Goal: Task Accomplishment & Management: Use online tool/utility

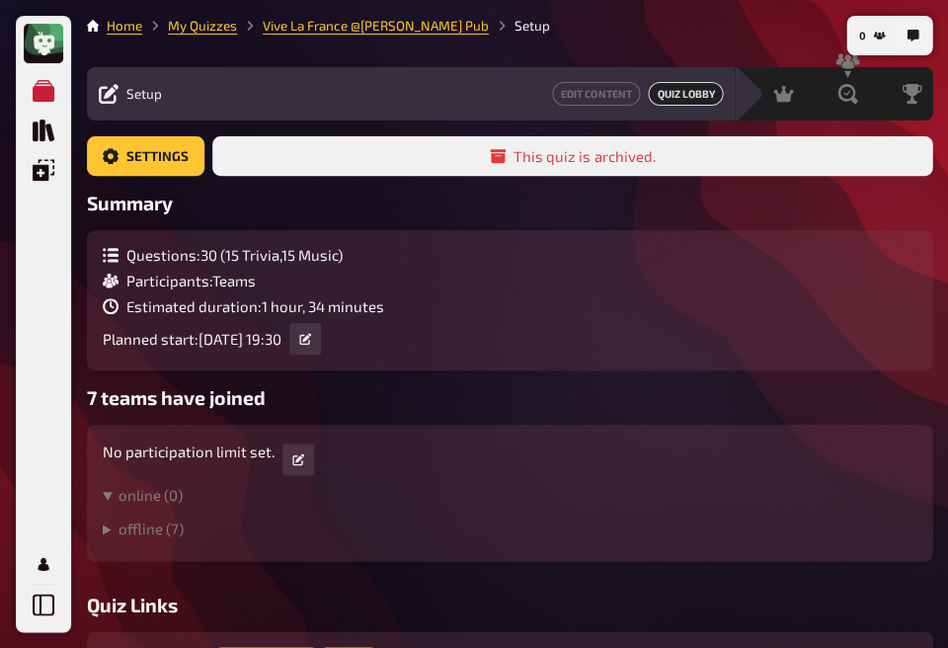
click at [621, 284] on div "Questions : 30 ( 15 Trivia , 15 Music ) Participants : Teams Estimated duration…" at bounding box center [510, 300] width 814 height 109
click at [520, 362] on div "Questions : 30 ( 15 Trivia , 15 Music ) Participants : Teams Estimated duration…" at bounding box center [509, 300] width 845 height 140
click at [39, 41] on icon at bounding box center [45, 44] width 24 height 24
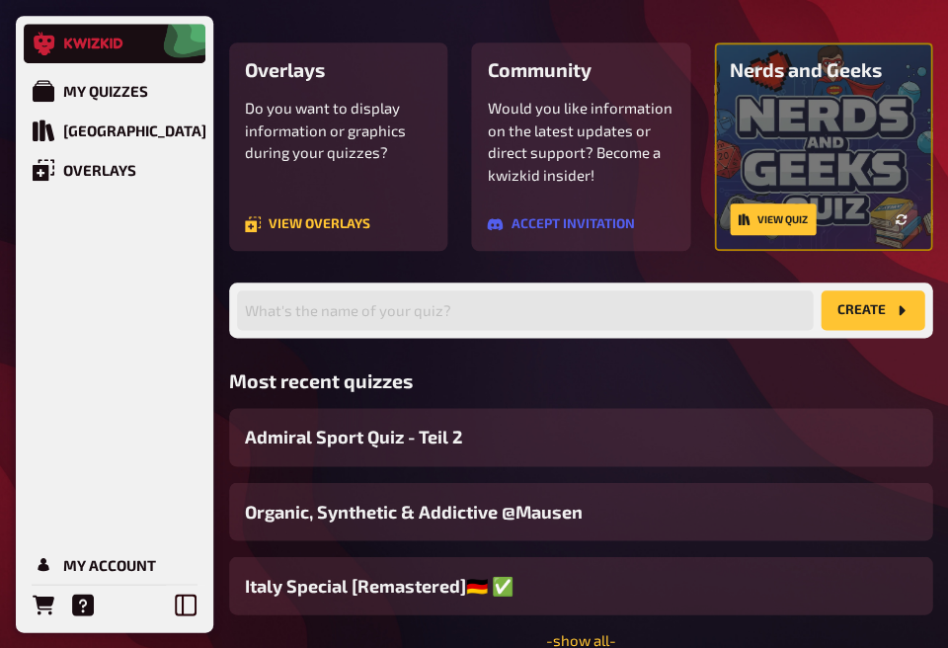
scroll to position [154, 0]
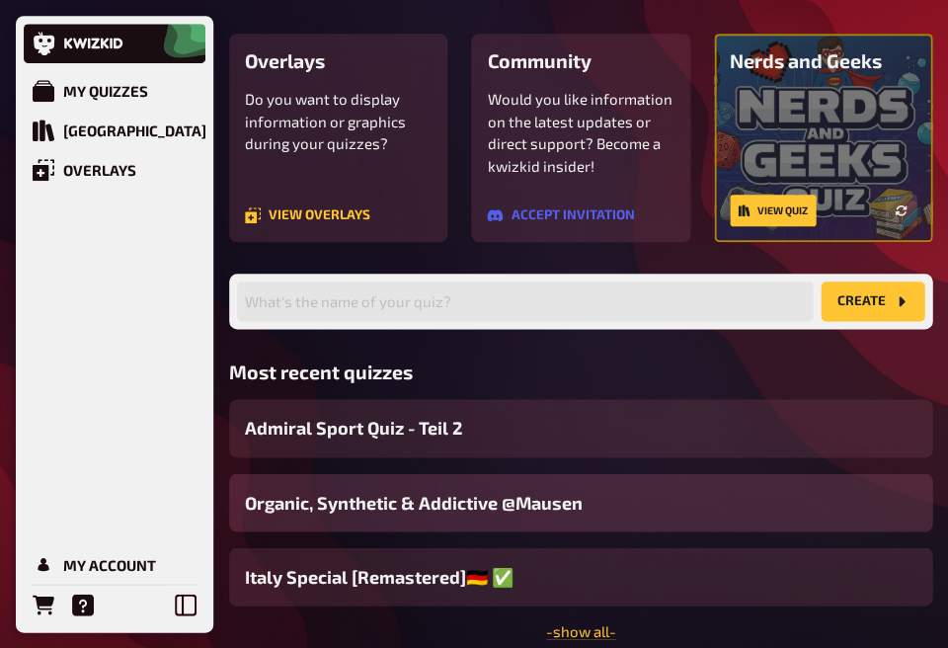
click at [544, 510] on span "Organic, Synthetic & Addictive ​@Mausen" at bounding box center [414, 502] width 338 height 27
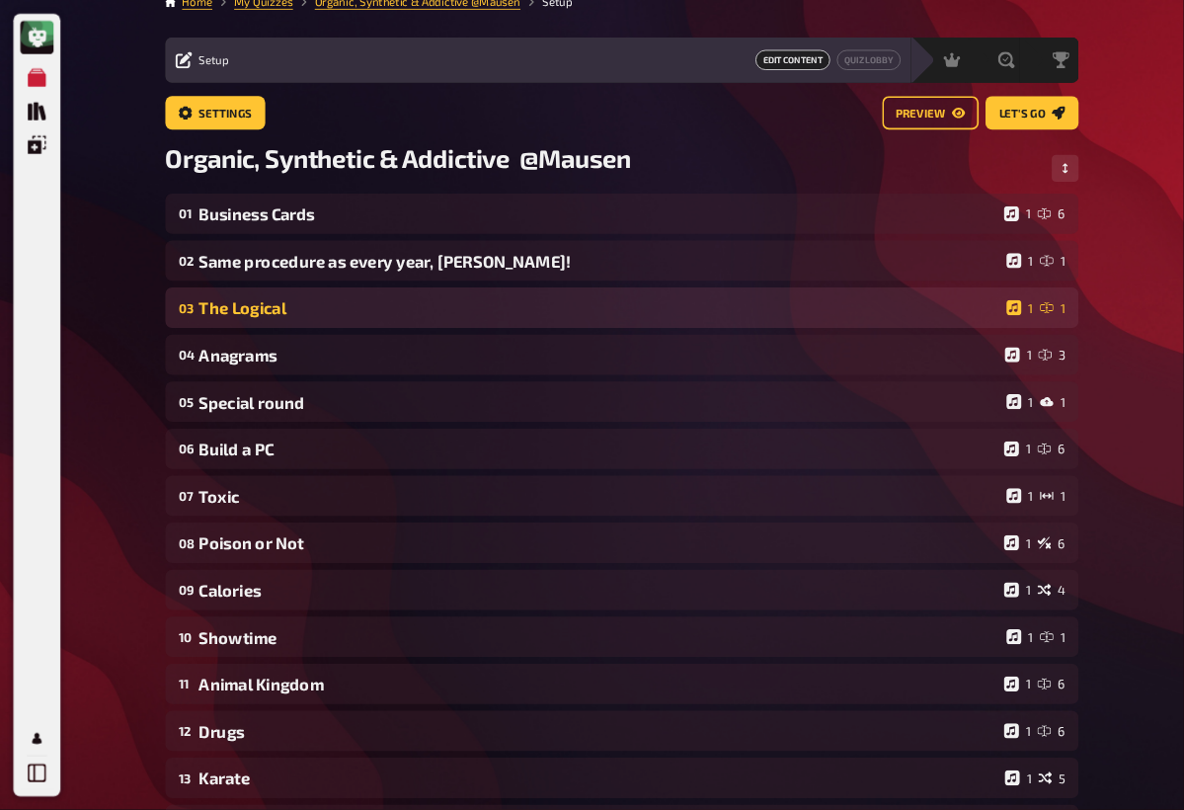
scroll to position [25, 0]
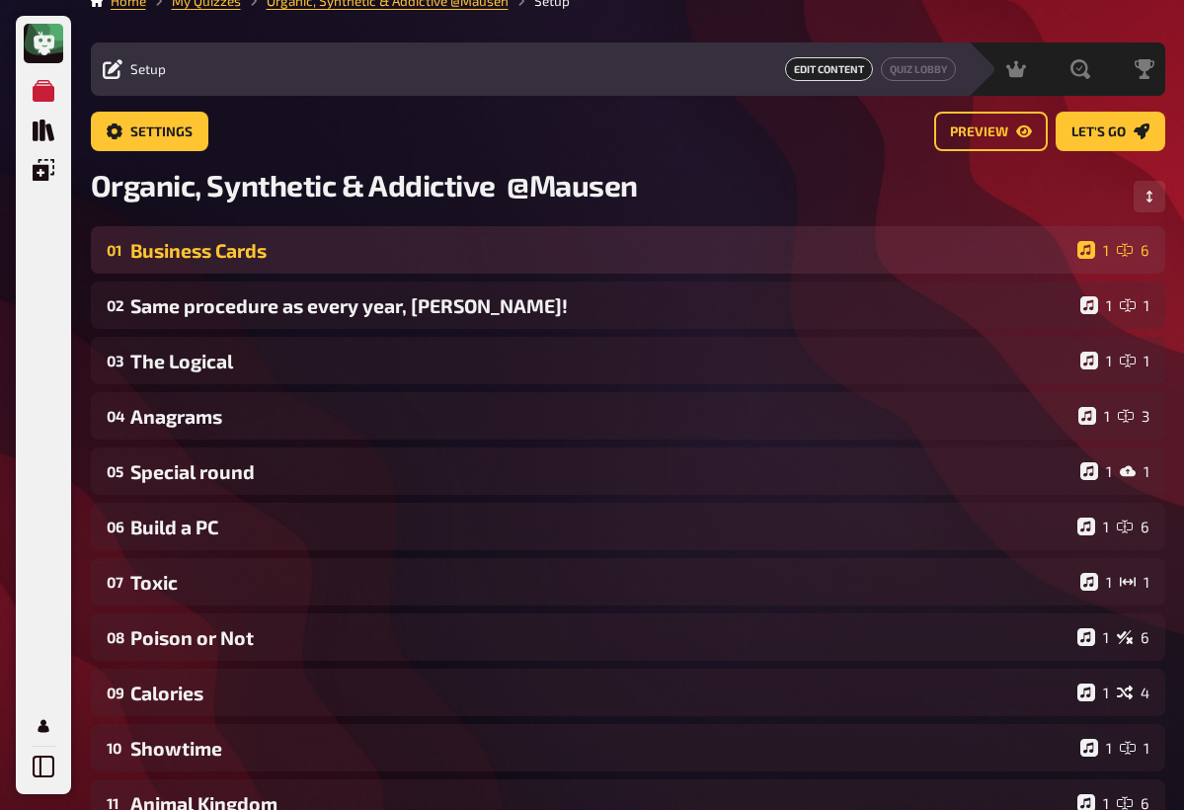
click at [471, 260] on div "Business Cards" at bounding box center [599, 250] width 939 height 23
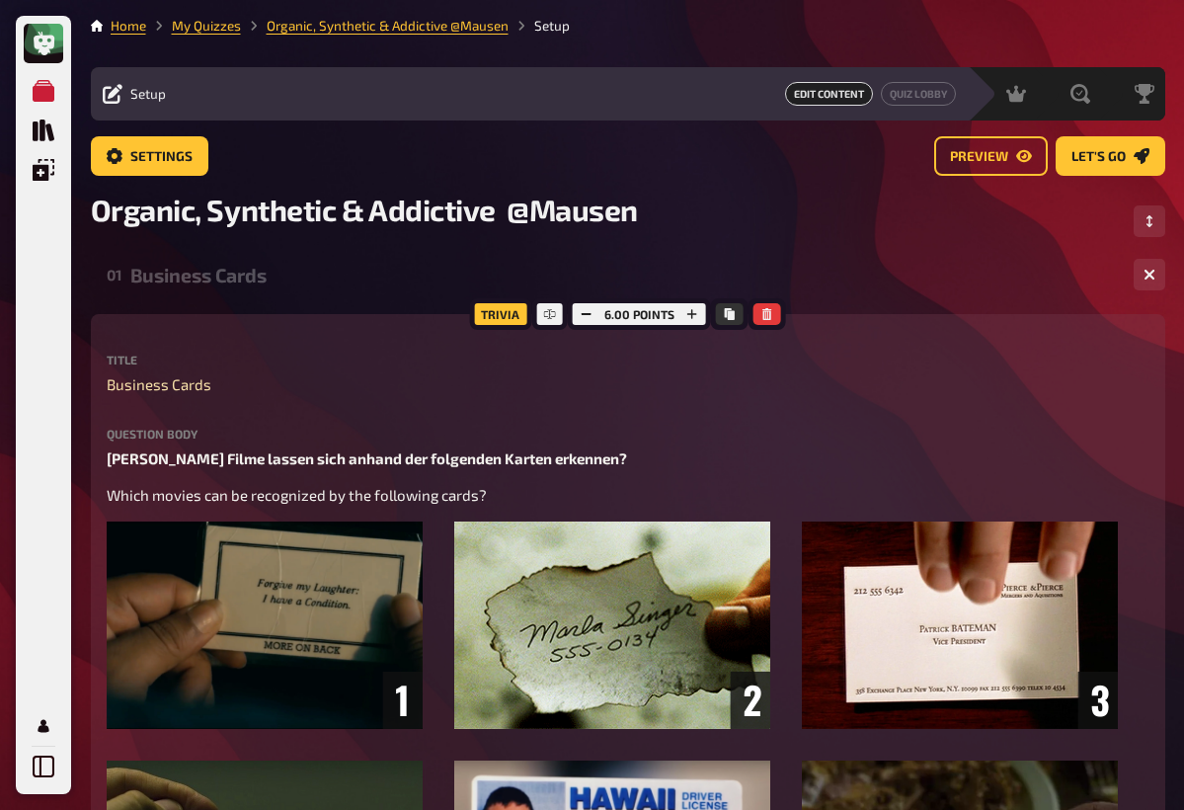
scroll to position [0, 0]
click at [130, 84] on div "Setup" at bounding box center [134, 94] width 63 height 20
click at [144, 97] on span "Setup" at bounding box center [148, 94] width 36 height 16
click at [187, 33] on link "My Quizzes" at bounding box center [206, 26] width 69 height 16
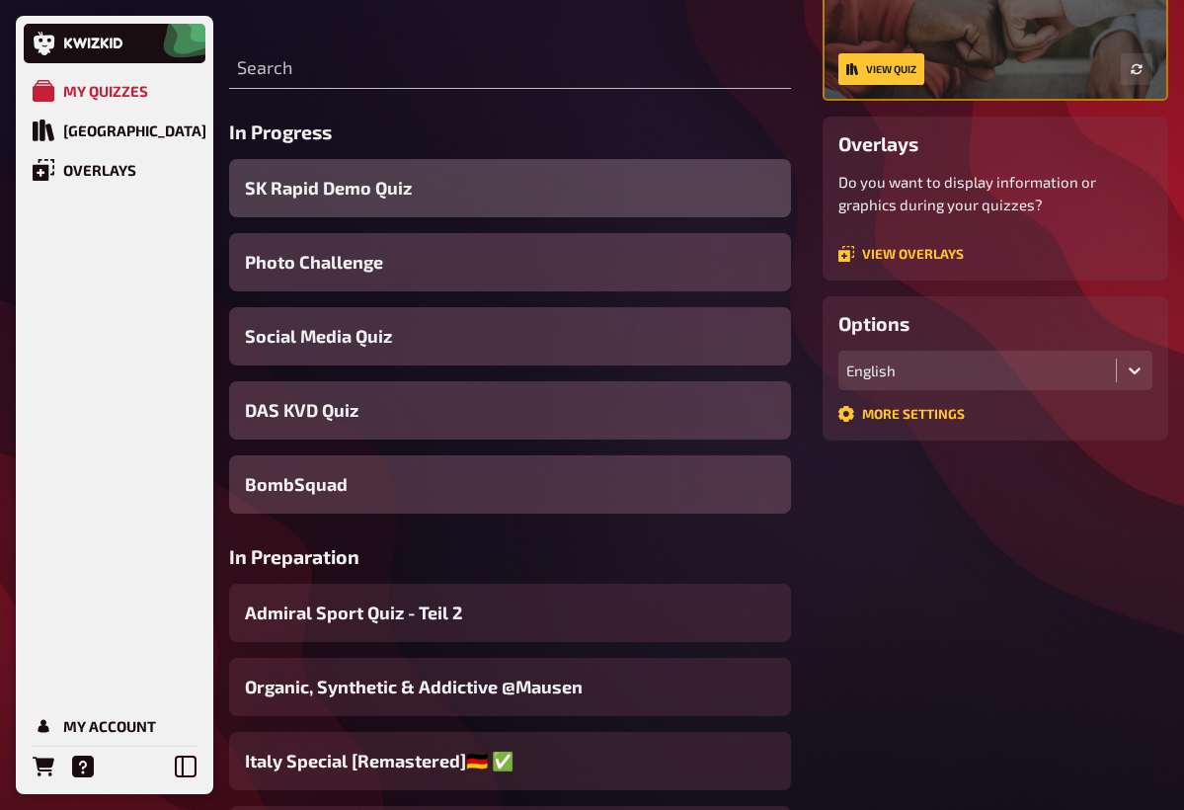
scroll to position [235, 0]
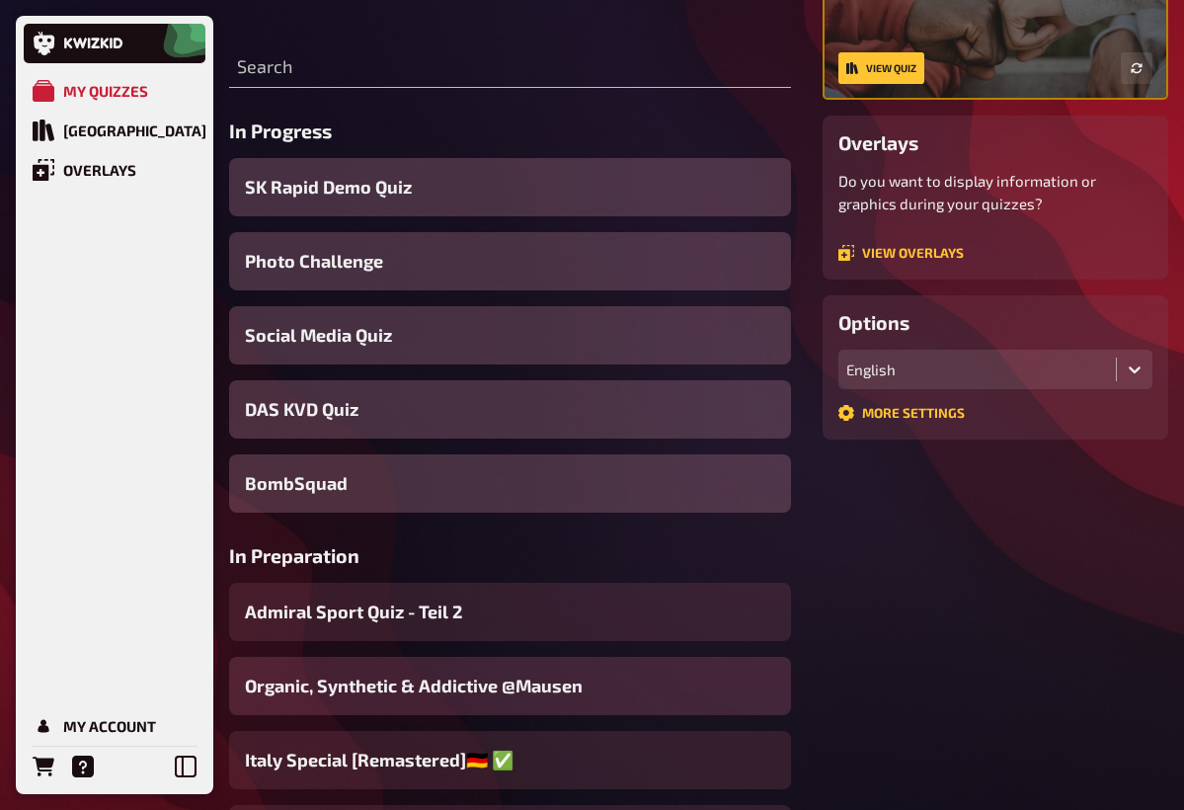
click at [459, 647] on span "Organic, Synthetic & Addictive ​@Mausen" at bounding box center [414, 685] width 338 height 27
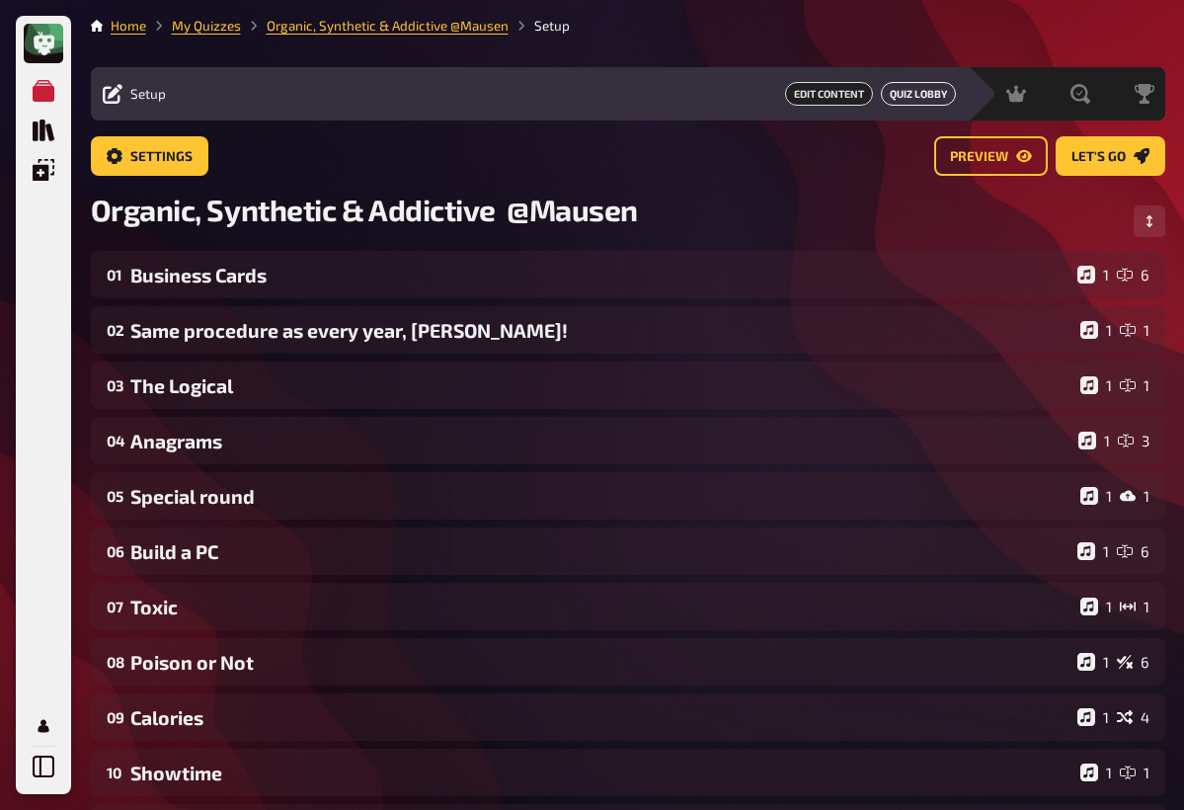
click at [845, 93] on span "Edit Content" at bounding box center [829, 94] width 88 height 24
click at [892, 91] on link "Quiz Lobby" at bounding box center [918, 94] width 75 height 24
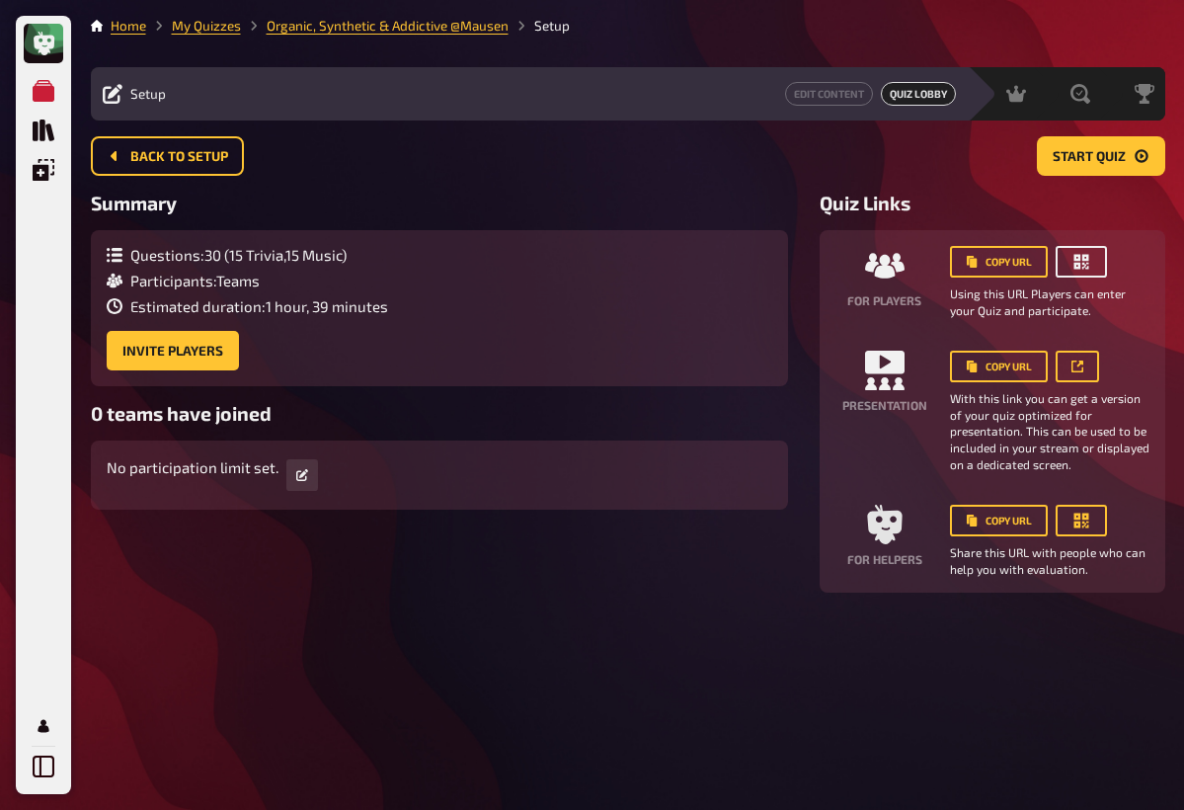
click at [947, 261] on icon "button" at bounding box center [1081, 262] width 20 height 20
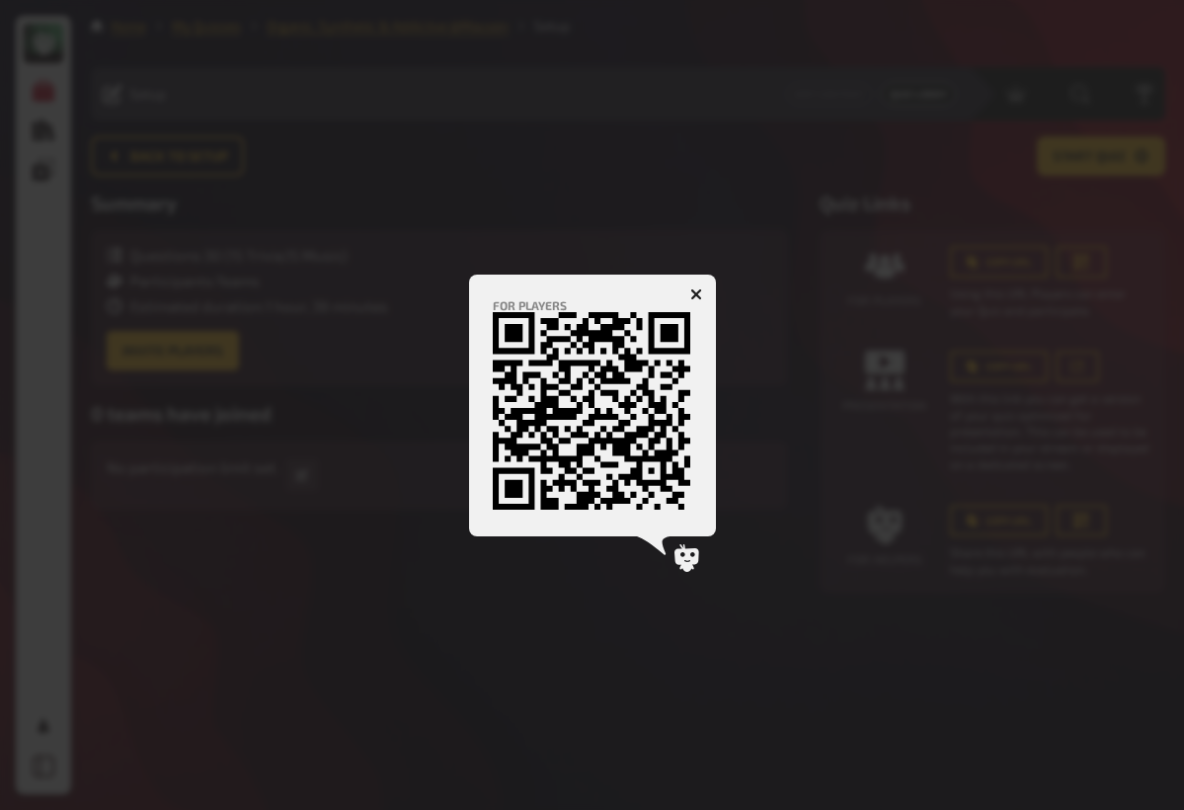
click at [687, 197] on div at bounding box center [592, 405] width 1184 height 810
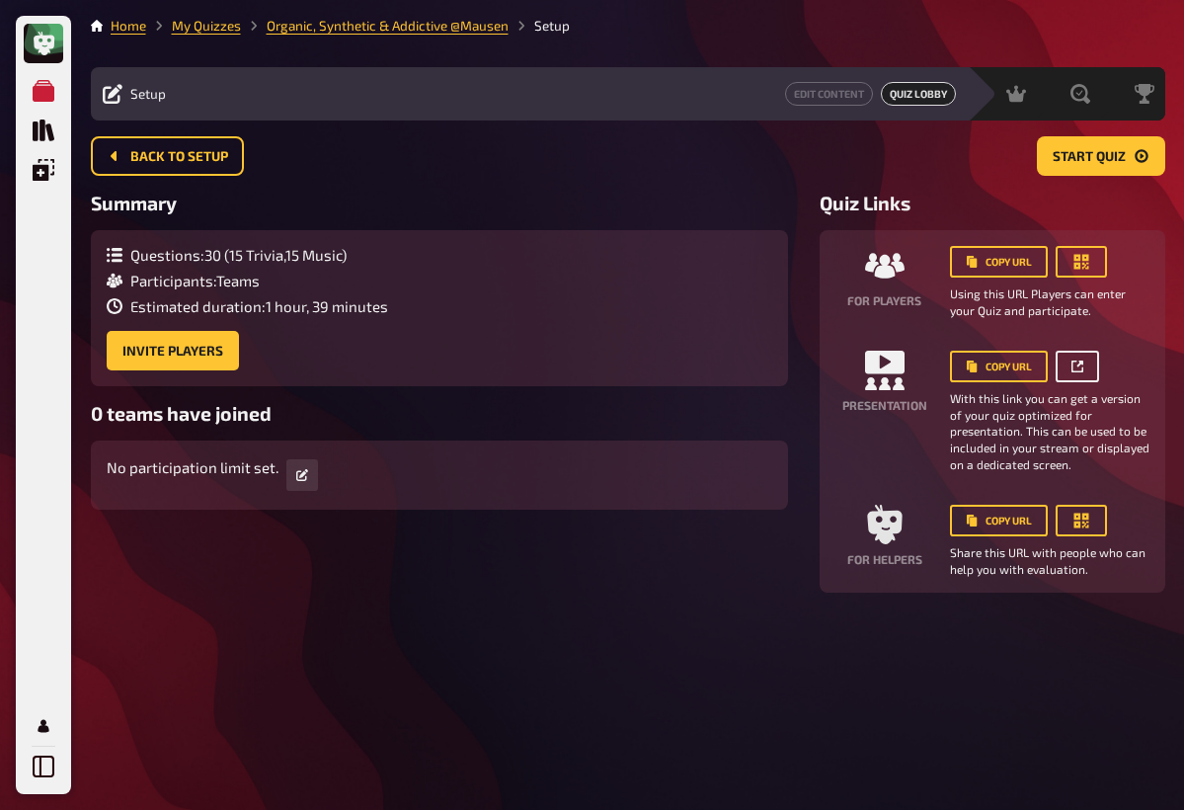
click at [947, 371] on link at bounding box center [1077, 367] width 43 height 32
click at [947, 362] on icon at bounding box center [1077, 366] width 12 height 12
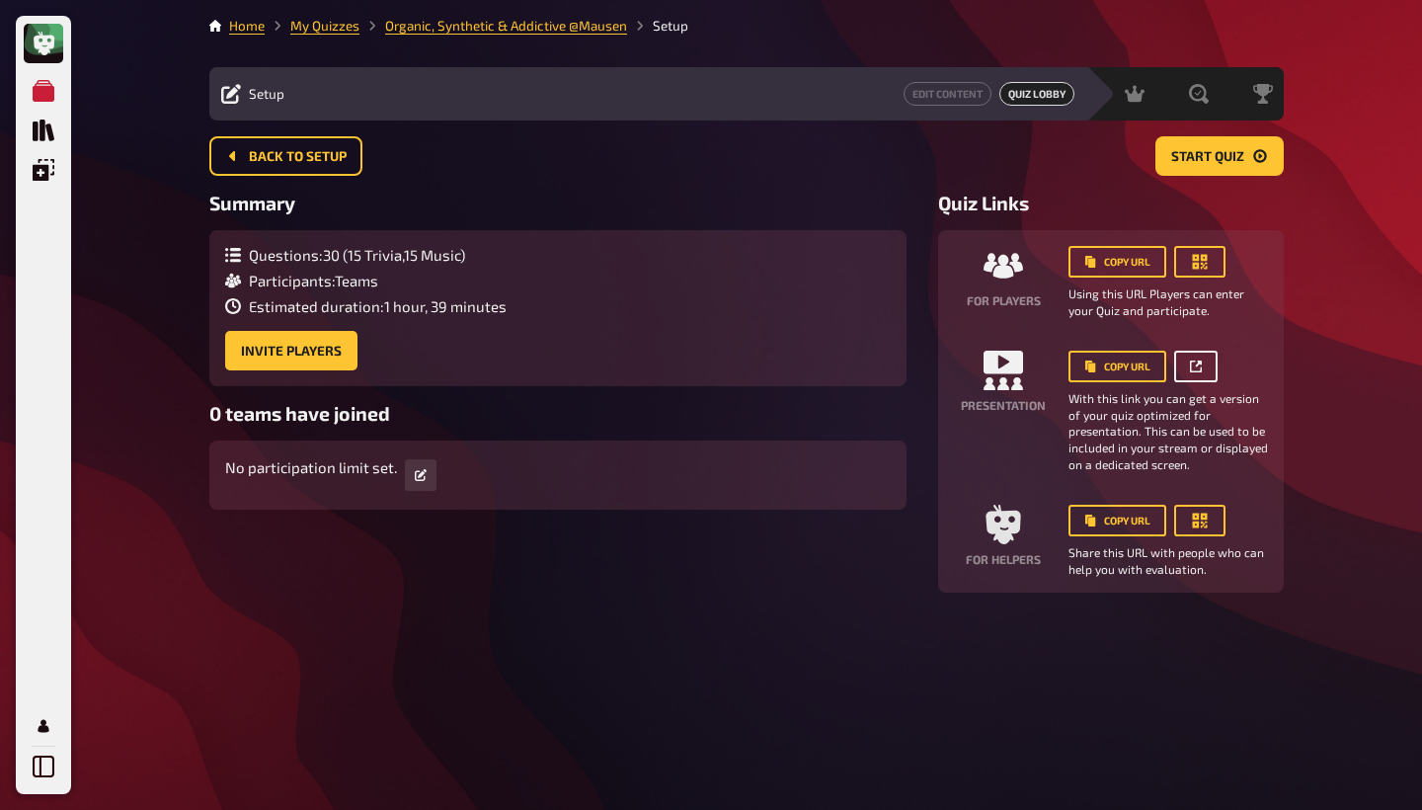
click at [947, 368] on icon at bounding box center [1196, 366] width 12 height 12
click at [947, 379] on link at bounding box center [1195, 367] width 43 height 32
click at [947, 193] on h3 "Quiz Links" at bounding box center [1111, 203] width 346 height 23
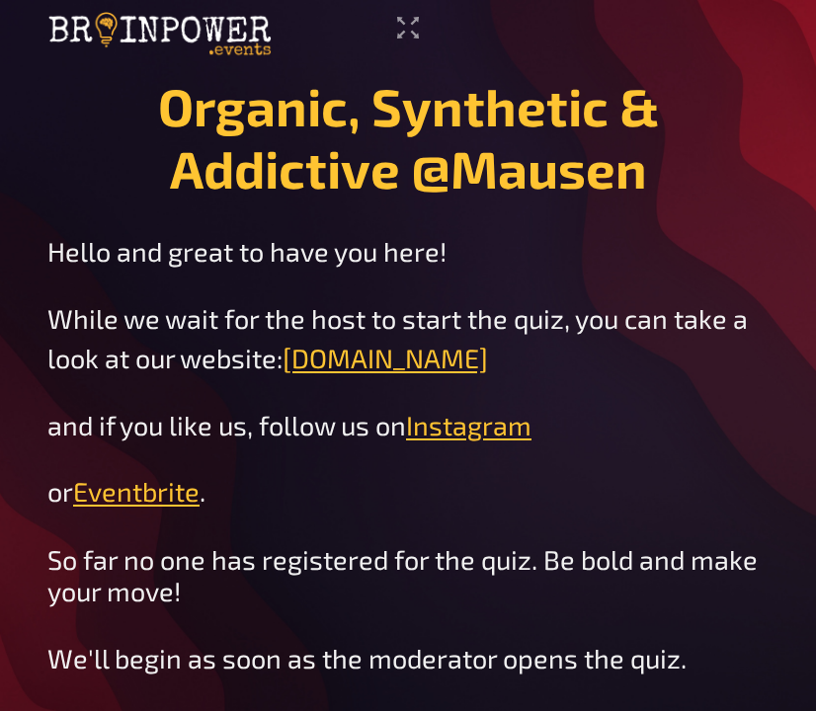
scroll to position [10, 0]
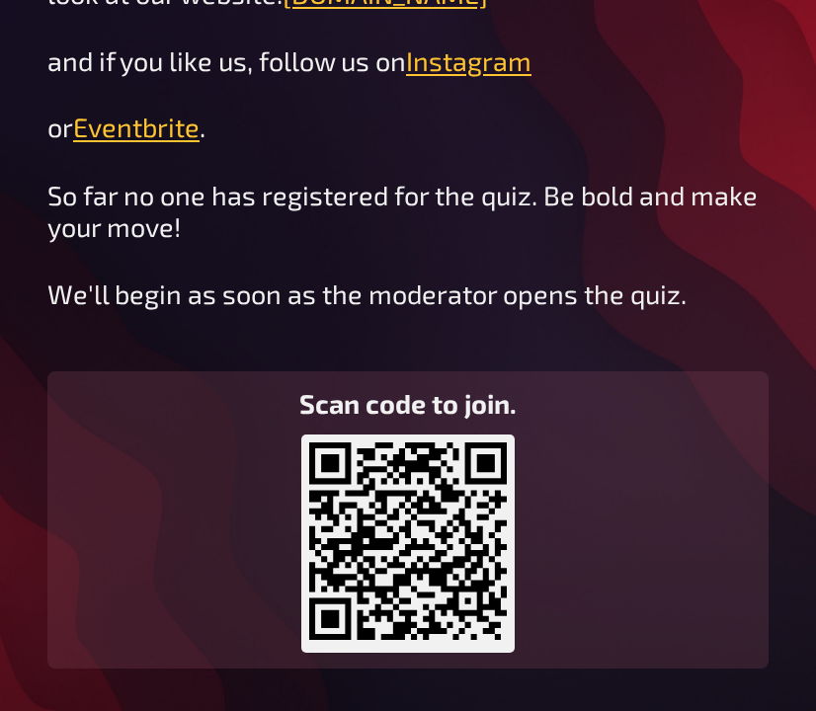
scroll to position [370, 0]
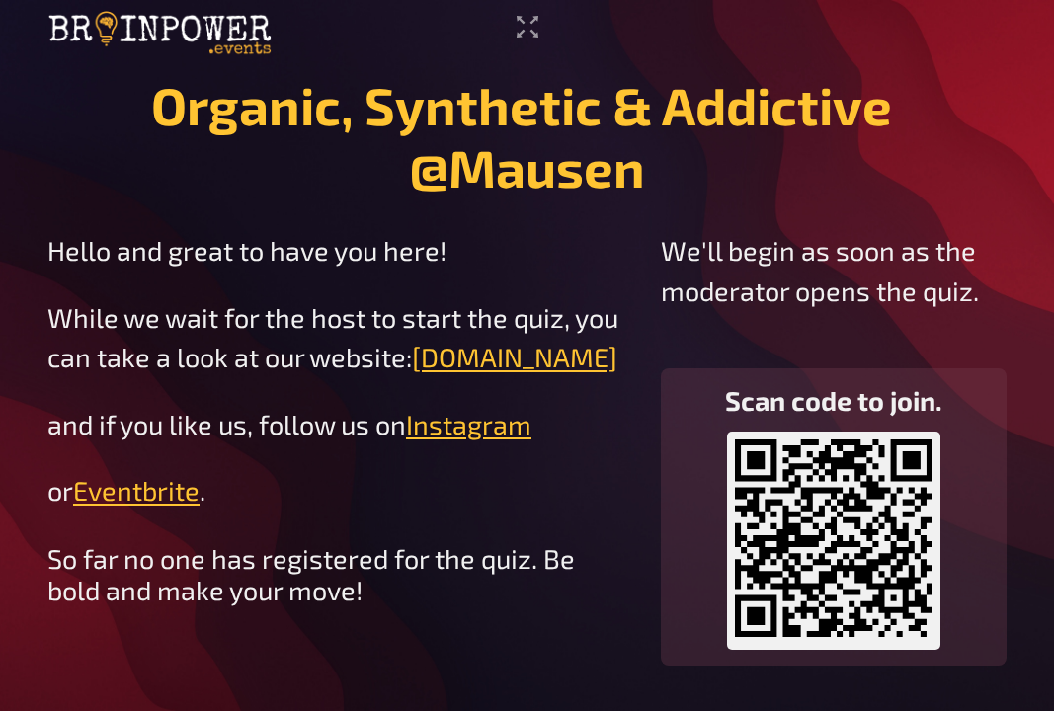
scroll to position [6, 0]
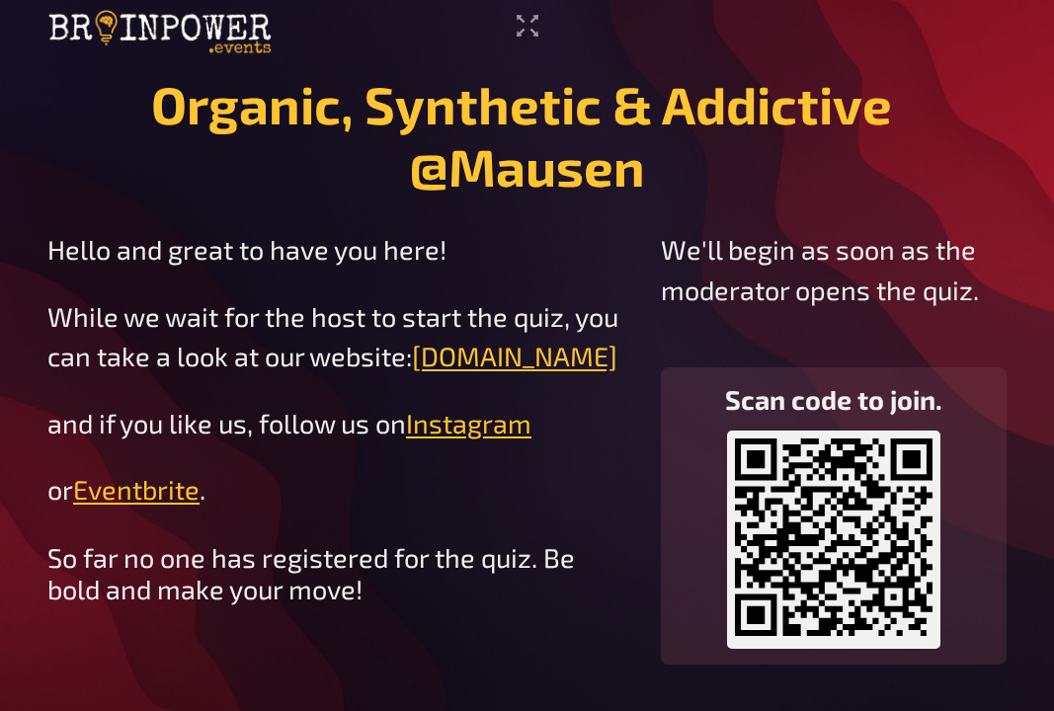
click at [713, 158] on h1 "Organic, Synthetic & Addictive ​@Mausen" at bounding box center [526, 135] width 959 height 124
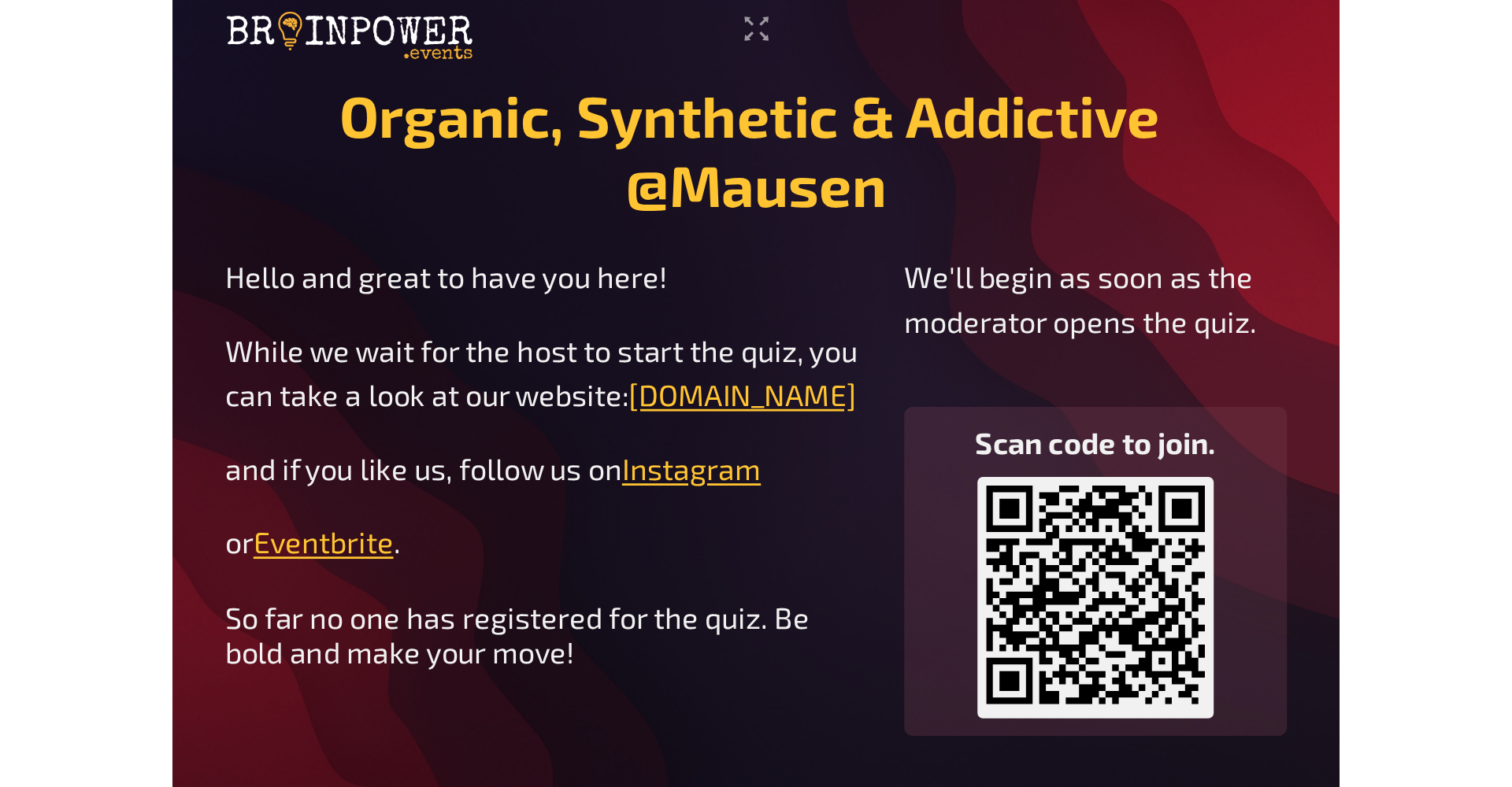
scroll to position [0, 0]
